Goal: Information Seeking & Learning: Learn about a topic

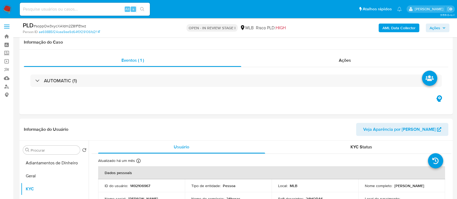
select select "10"
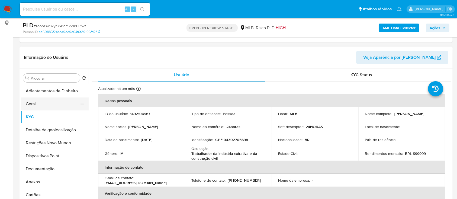
click at [25, 104] on button "Geral" at bounding box center [52, 104] width 63 height 13
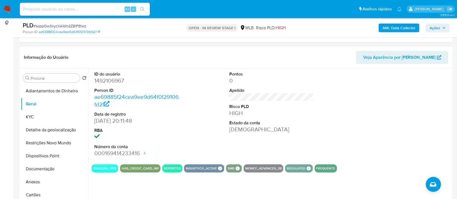
click at [397, 98] on div at bounding box center [406, 115] width 90 height 92
click at [36, 120] on button "KYC" at bounding box center [52, 117] width 63 height 13
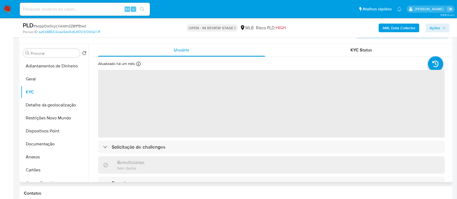
scroll to position [108, 0]
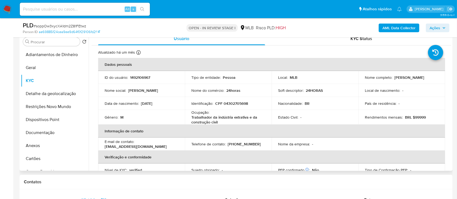
click at [450, 59] on div "Usuário KYC Status Atualizado há um mês Criado: 27/09/2023 21:11:49 Atualizado:…" at bounding box center [270, 101] width 363 height 139
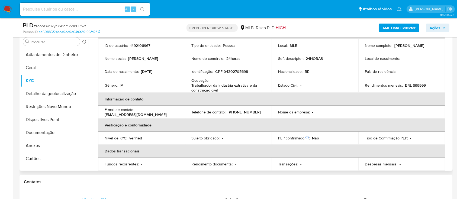
scroll to position [32, 0]
click at [334, 31] on div "AML Data Collector Ações" at bounding box center [379, 27] width 141 height 13
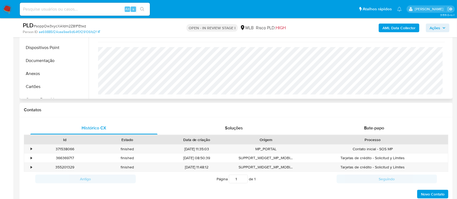
scroll to position [145, 0]
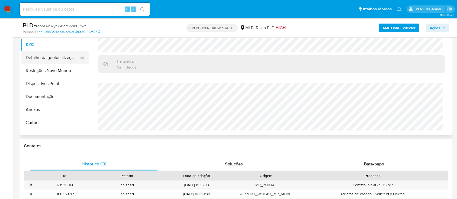
drag, startPoint x: 33, startPoint y: 55, endPoint x: 39, endPoint y: 57, distance: 6.1
click at [34, 56] on button "Detalhe da geolocalização" at bounding box center [52, 57] width 63 height 13
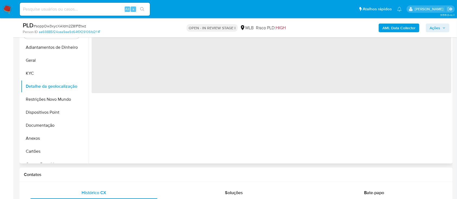
scroll to position [72, 0]
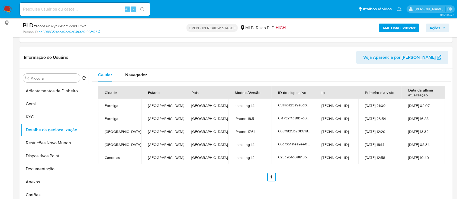
click at [330, 55] on header "Informação do Usuário Veja Aparência por Pessoa" at bounding box center [236, 57] width 425 height 13
click at [56, 144] on button "Restrições Novo Mundo" at bounding box center [52, 143] width 63 height 13
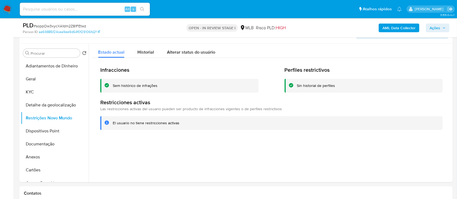
scroll to position [108, 0]
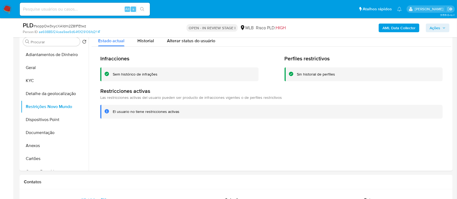
drag, startPoint x: 421, startPoint y: 149, endPoint x: 416, endPoint y: 146, distance: 5.6
click at [419, 147] on div at bounding box center [270, 101] width 363 height 139
click at [55, 113] on button "Dispositivos Point" at bounding box center [52, 119] width 63 height 13
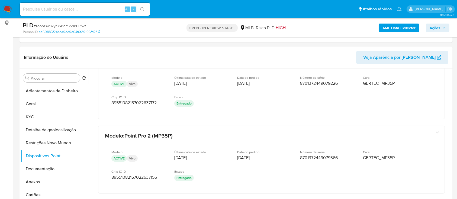
scroll to position [17, 0]
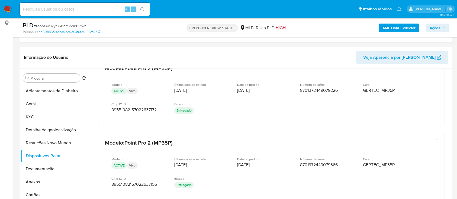
click at [353, 26] on div "AML Data Collector Ações" at bounding box center [379, 27] width 141 height 13
click at [39, 163] on button "Documentação" at bounding box center [52, 169] width 63 height 13
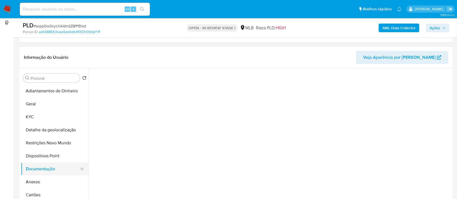
scroll to position [0, 0]
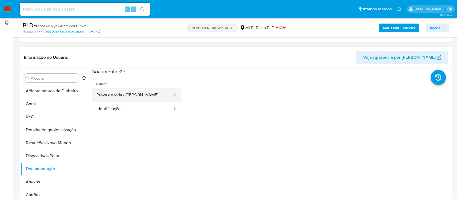
drag, startPoint x: 127, startPoint y: 98, endPoint x: 134, endPoint y: 99, distance: 6.8
click at [127, 98] on button "Prova de vida / Selfie" at bounding box center [132, 95] width 81 height 14
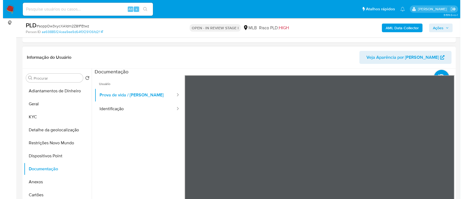
scroll to position [17, 0]
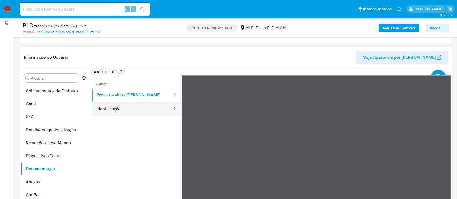
click at [126, 105] on button "Identificação" at bounding box center [132, 109] width 81 height 14
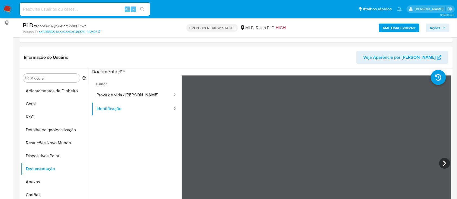
click at [395, 26] on b "AML Data Collector" at bounding box center [399, 28] width 33 height 9
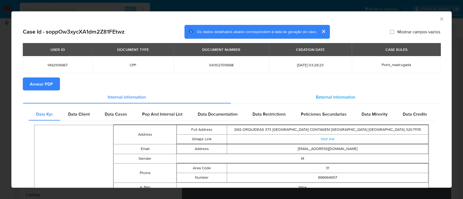
drag, startPoint x: 351, startPoint y: 94, endPoint x: 347, endPoint y: 96, distance: 4.2
click at [349, 94] on div "External information" at bounding box center [335, 97] width 209 height 13
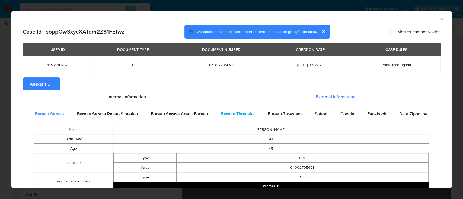
click at [236, 115] on span "Bureau Threceita" at bounding box center [238, 114] width 34 height 6
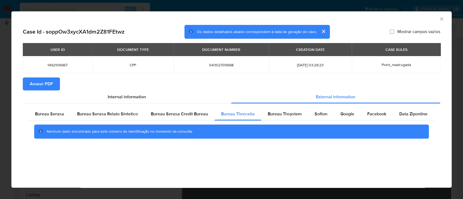
drag, startPoint x: 401, startPoint y: 17, endPoint x: 377, endPoint y: 15, distance: 23.9
click at [401, 16] on div "AML Data Collector" at bounding box center [227, 18] width 424 height 6
click at [285, 110] on div "Bureau Thsystem" at bounding box center [284, 114] width 47 height 13
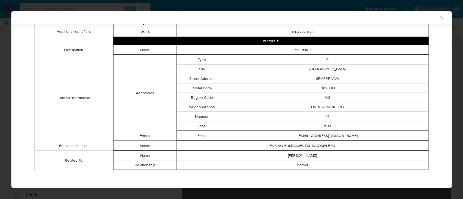
scroll to position [183, 0]
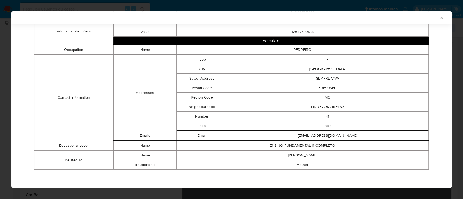
click at [375, 18] on div "AML Data Collector" at bounding box center [227, 17] width 424 height 5
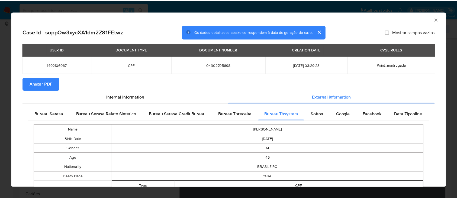
scroll to position [0, 0]
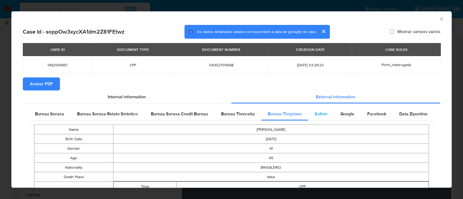
click at [322, 113] on span "Softon" at bounding box center [321, 114] width 13 height 6
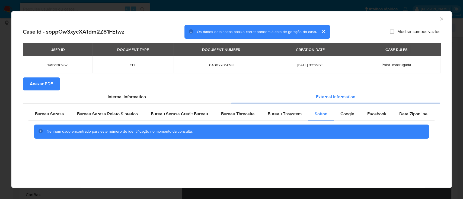
drag, startPoint x: 396, startPoint y: 17, endPoint x: 281, endPoint y: 22, distance: 115.1
click at [396, 17] on div "AML Data Collector" at bounding box center [227, 18] width 424 height 6
click at [344, 113] on span "Google" at bounding box center [347, 114] width 14 height 6
click at [346, 19] on div "AML Data Collector" at bounding box center [227, 18] width 424 height 6
click at [210, 174] on div "AML Data Collector Case Id - soppOw3xycXA1dm2Z81FEtwz Os dados detalhados abaix…" at bounding box center [231, 99] width 440 height 177
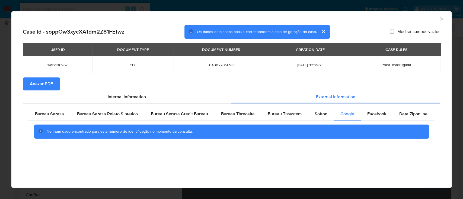
click at [441, 19] on icon "Fechar a janela" at bounding box center [441, 18] width 3 height 3
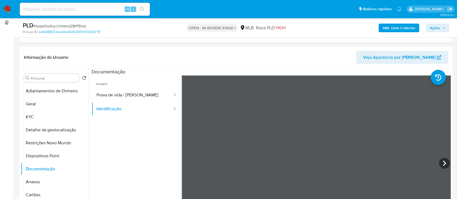
click at [399, 27] on b "AML Data Collector" at bounding box center [399, 28] width 33 height 9
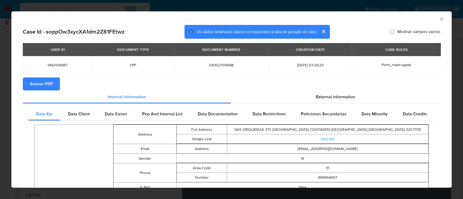
click at [49, 82] on span "Anexar PDF" at bounding box center [41, 84] width 23 height 12
click at [439, 17] on icon "Fechar a janela" at bounding box center [441, 18] width 5 height 5
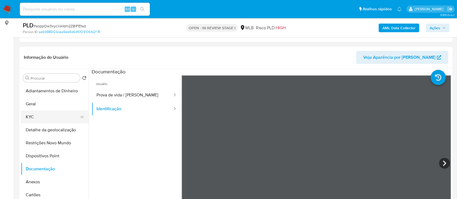
click at [37, 113] on button "KYC" at bounding box center [52, 117] width 63 height 13
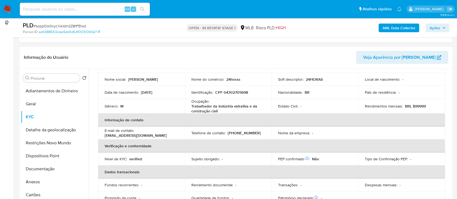
scroll to position [36, 0]
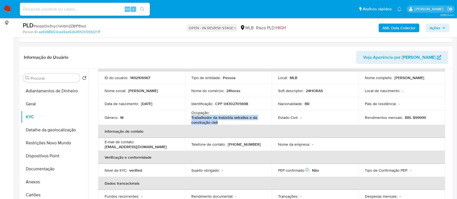
drag, startPoint x: 219, startPoint y: 123, endPoint x: 189, endPoint y: 117, distance: 30.7
click at [189, 117] on td "Ocupação : Trabalhador da indústria extrativa e da construção civil" at bounding box center [228, 117] width 87 height 15
copy p "Trabalhador da indústria extrativa e da construção civil"
drag, startPoint x: 43, startPoint y: 179, endPoint x: 65, endPoint y: 170, distance: 23.7
click at [43, 180] on button "Anexos" at bounding box center [55, 182] width 68 height 13
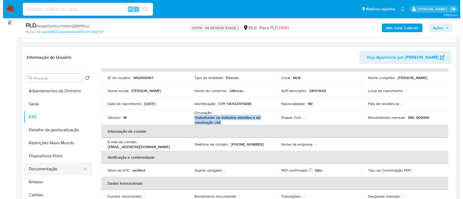
scroll to position [0, 0]
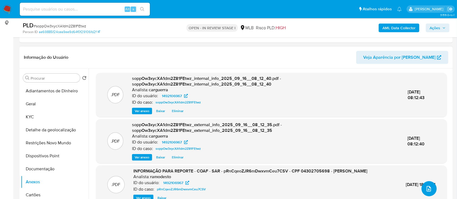
click at [433, 187] on button "upload-file" at bounding box center [429, 188] width 15 height 15
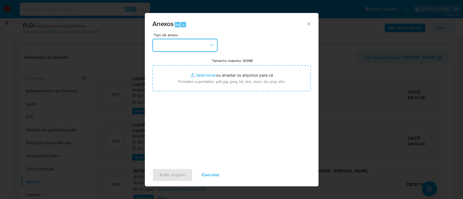
click at [161, 45] on button "button" at bounding box center [184, 45] width 65 height 13
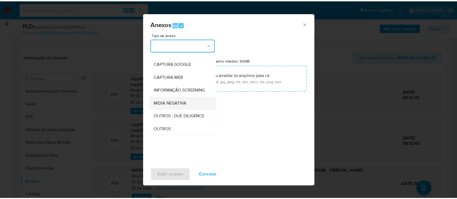
scroll to position [72, 0]
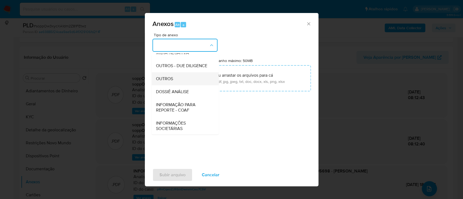
click at [170, 82] on span "OUTROS" at bounding box center [164, 78] width 17 height 5
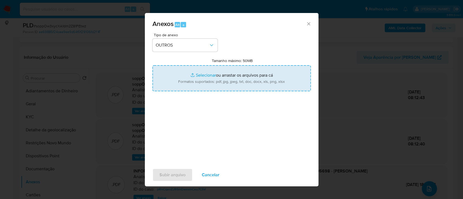
click at [206, 75] on input "Tamanho máximo: 50MB Selecionar arquivos" at bounding box center [231, 78] width 158 height 26
type input "C:\fakepath\Mulan 1492106967_2025_09_15_14_15_53.xlsx"
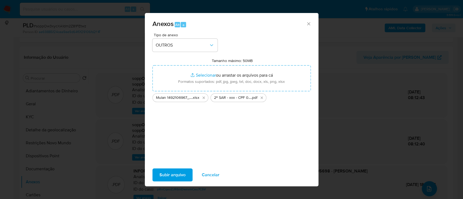
click at [171, 174] on span "Subir arquivo" at bounding box center [172, 175] width 26 height 12
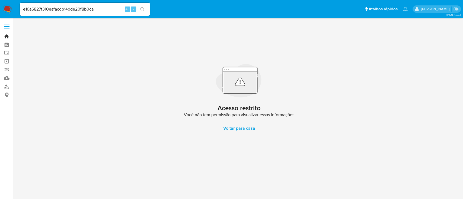
click at [8, 38] on link "Bandeja" at bounding box center [32, 36] width 65 height 8
click at [8, 44] on link "Painel" at bounding box center [32, 45] width 65 height 8
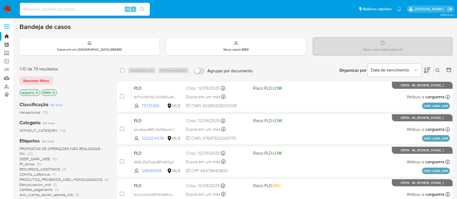
click at [428, 68] on icon at bounding box center [427, 70] width 7 height 7
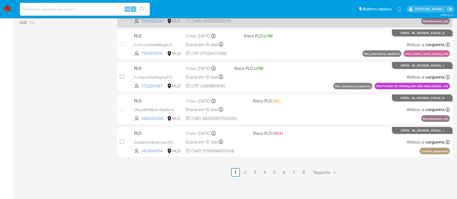
scroll to position [248, 0]
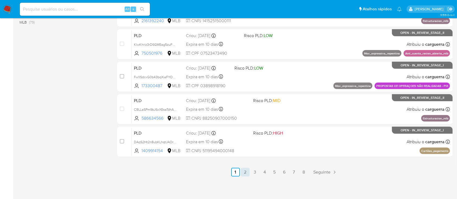
click at [244, 172] on link "2" at bounding box center [245, 172] width 9 height 9
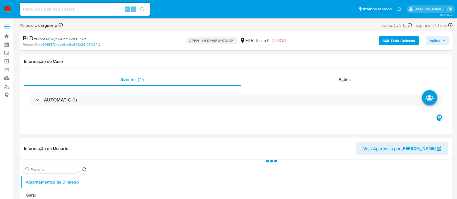
select select "10"
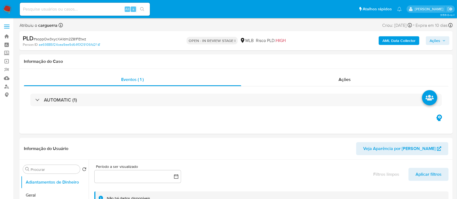
click at [436, 40] on span "Ações" at bounding box center [435, 40] width 11 height 9
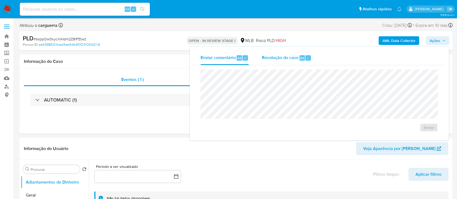
click at [300, 60] on span "Alt" at bounding box center [302, 58] width 4 height 5
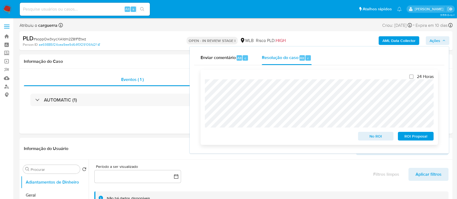
click at [413, 138] on span "ROI Proposal" at bounding box center [416, 137] width 28 height 8
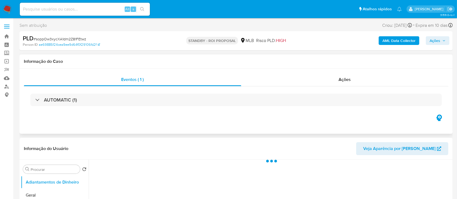
select select "10"
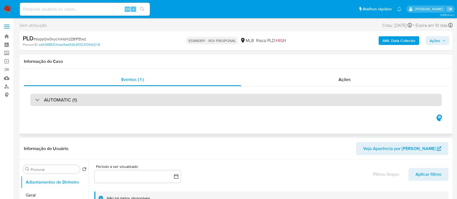
click at [283, 103] on div "AUTOMATIC (1)" at bounding box center [236, 100] width 412 height 12
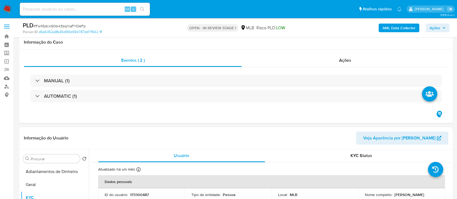
select select "10"
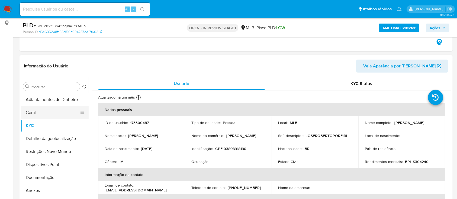
click at [34, 116] on button "Geral" at bounding box center [52, 112] width 63 height 13
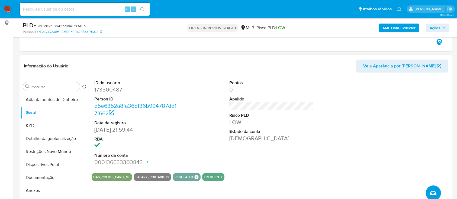
scroll to position [108, 0]
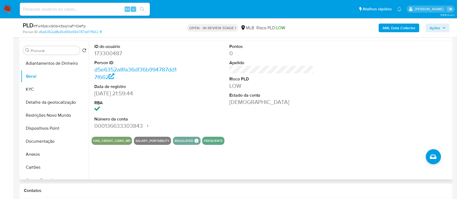
click at [112, 159] on div "ID do usuário 173300487 Person ID d5e6352a8fa36df36b994787dd17f662 Data de regi…" at bounding box center [270, 110] width 363 height 139
click at [32, 88] on button "KYC" at bounding box center [52, 89] width 63 height 13
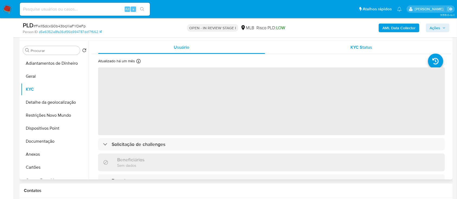
scroll to position [36, 0]
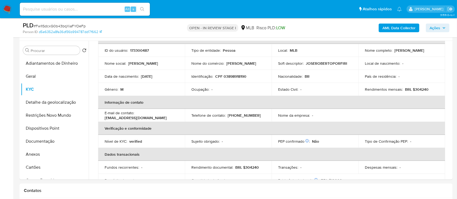
drag, startPoint x: 119, startPoint y: 26, endPoint x: 127, endPoint y: 9, distance: 19.3
click at [119, 26] on div "PLD # Fw1ISdcxG0b43bqXiaFYOeFp" at bounding box center [93, 25] width 140 height 8
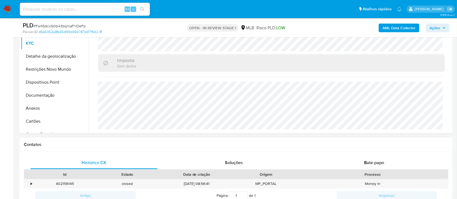
scroll to position [145, 0]
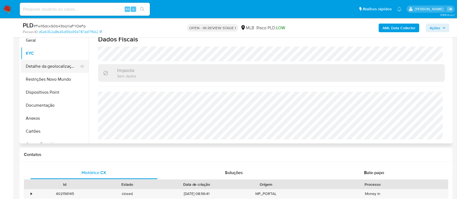
click at [38, 64] on button "Detalhe da geolocalização" at bounding box center [52, 66] width 63 height 13
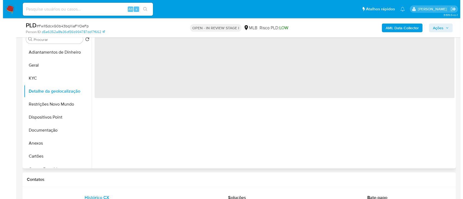
scroll to position [108, 0]
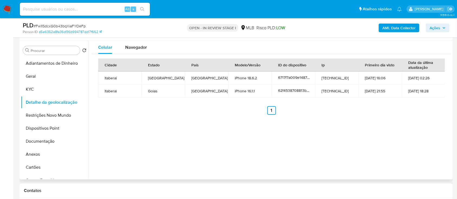
click at [423, 140] on div "Celular Navegador Cidade Estado País Modelo/Versão ID do dispositivo Ip Primeir…" at bounding box center [270, 110] width 363 height 139
click at [51, 116] on button "Restrições Novo Mundo" at bounding box center [52, 115] width 63 height 13
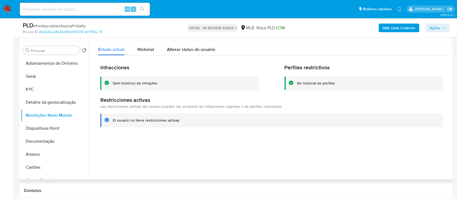
click at [418, 147] on div at bounding box center [270, 110] width 363 height 139
click at [48, 129] on button "Dispositivos Point" at bounding box center [52, 128] width 63 height 13
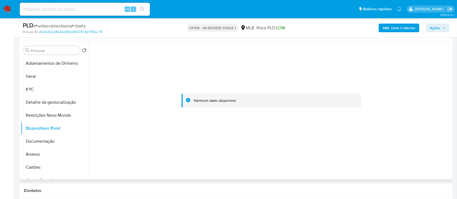
click at [398, 99] on div at bounding box center [272, 100] width 360 height 119
click at [44, 139] on button "Documentação" at bounding box center [52, 141] width 63 height 13
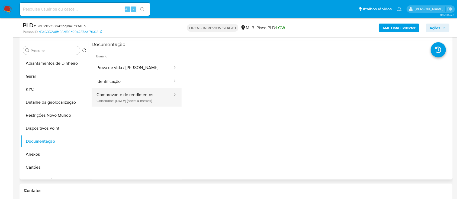
click at [126, 101] on button "Comprovante de rendimentos Concluído: [DATE] (hace 4 meses)" at bounding box center [132, 97] width 81 height 18
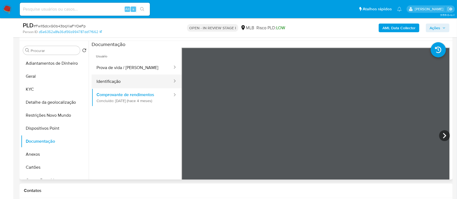
click at [104, 80] on button "Identificação" at bounding box center [132, 82] width 81 height 14
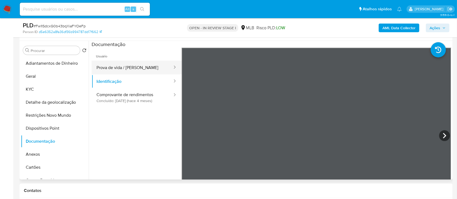
click at [124, 64] on button "Prova de vida / [PERSON_NAME]" at bounding box center [132, 68] width 81 height 14
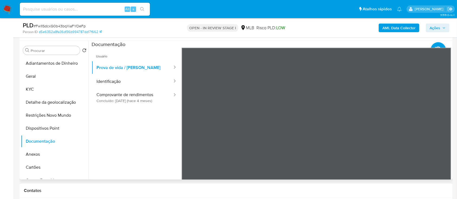
drag, startPoint x: 133, startPoint y: 132, endPoint x: 133, endPoint y: 128, distance: 3.8
click at [133, 130] on ul "Usuário Prova de vida / Selfie Identificação Comprovante de rendimentos Concluí…" at bounding box center [137, 126] width 90 height 156
click at [405, 25] on b "AML Data Collector" at bounding box center [399, 28] width 33 height 9
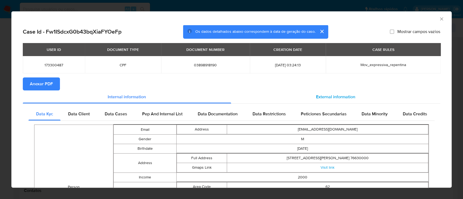
click at [329, 96] on span "External information" at bounding box center [335, 97] width 39 height 6
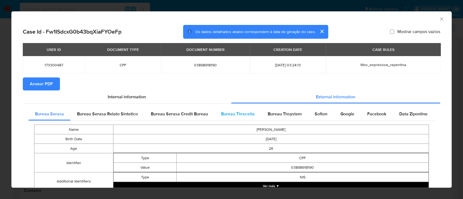
click at [229, 113] on span "Bureau Threceita" at bounding box center [238, 114] width 34 height 6
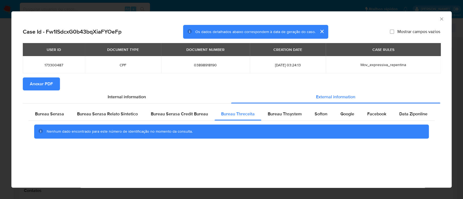
drag, startPoint x: 417, startPoint y: 19, endPoint x: 413, endPoint y: 18, distance: 3.8
click at [417, 19] on div "AML Data Collector" at bounding box center [227, 18] width 424 height 6
click at [278, 114] on span "Bureau Thsystem" at bounding box center [285, 114] width 34 height 6
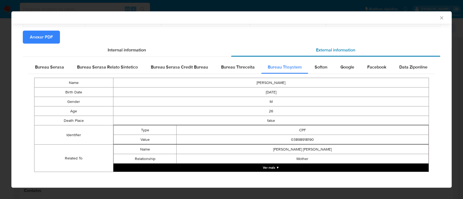
scroll to position [49, 0]
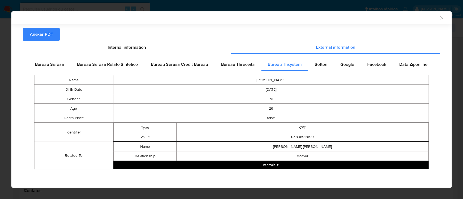
click at [276, 167] on button "Ver mais ▼" at bounding box center [270, 165] width 315 height 8
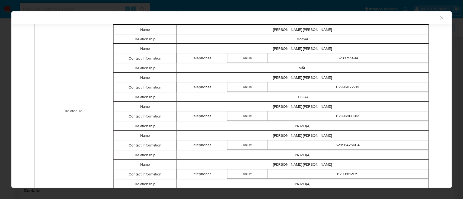
scroll to position [156, 0]
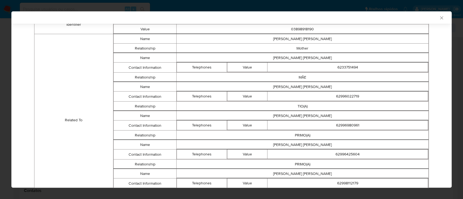
click at [440, 32] on div "Case Id - Fw1ISdcxG0b43bqXiaFYOeFp Os dados detalhados abaixo correspondem à da…" at bounding box center [231, 46] width 440 height 359
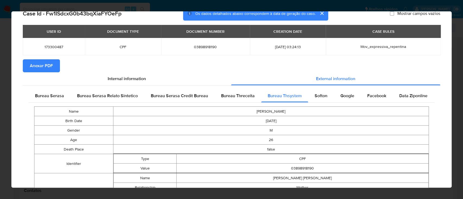
scroll to position [35, 0]
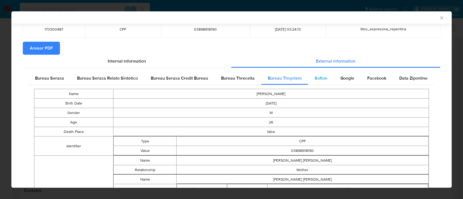
click at [317, 76] on span "Softon" at bounding box center [321, 78] width 13 height 6
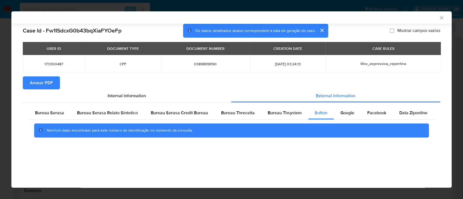
click at [407, 17] on div "AML Data Collector" at bounding box center [227, 17] width 424 height 5
click at [345, 116] on span "Google" at bounding box center [347, 113] width 14 height 6
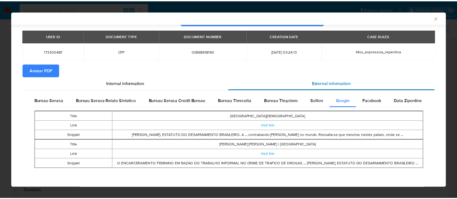
scroll to position [13, 0]
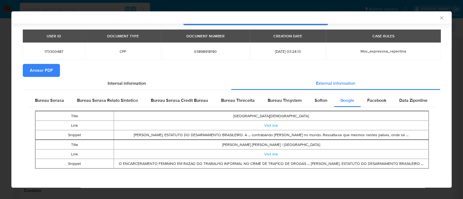
click at [438, 16] on div "AML Data Collector" at bounding box center [231, 17] width 440 height 12
click at [434, 20] on div "AML Data Collector" at bounding box center [231, 17] width 440 height 12
click at [439, 19] on icon "Fechar a janela" at bounding box center [441, 17] width 5 height 5
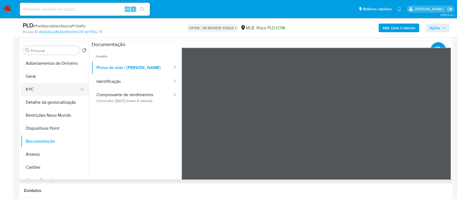
click at [30, 88] on button "KYC" at bounding box center [52, 89] width 63 height 13
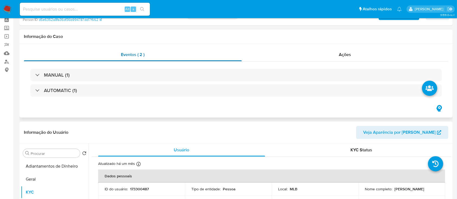
scroll to position [0, 0]
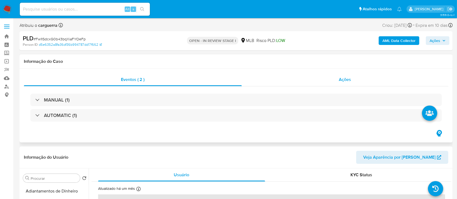
click at [343, 76] on div "Ações" at bounding box center [345, 79] width 207 height 13
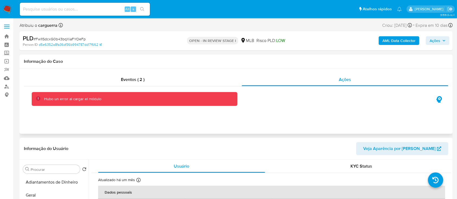
click at [312, 119] on div "Eventos ( 2 ) Ações Hubo un error al cargar el módulo" at bounding box center [236, 101] width 433 height 65
